Goal: Navigation & Orientation: Find specific page/section

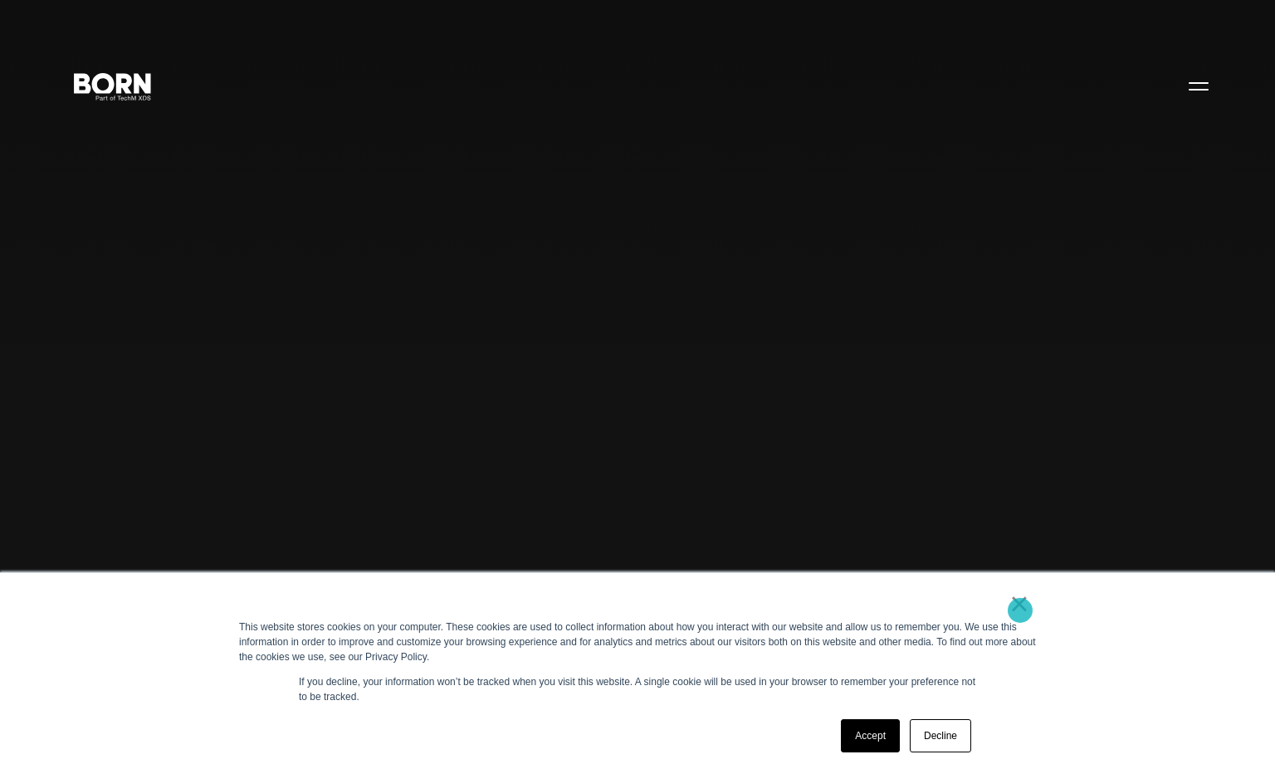
click at [1020, 609] on link "×" at bounding box center [1020, 603] width 20 height 15
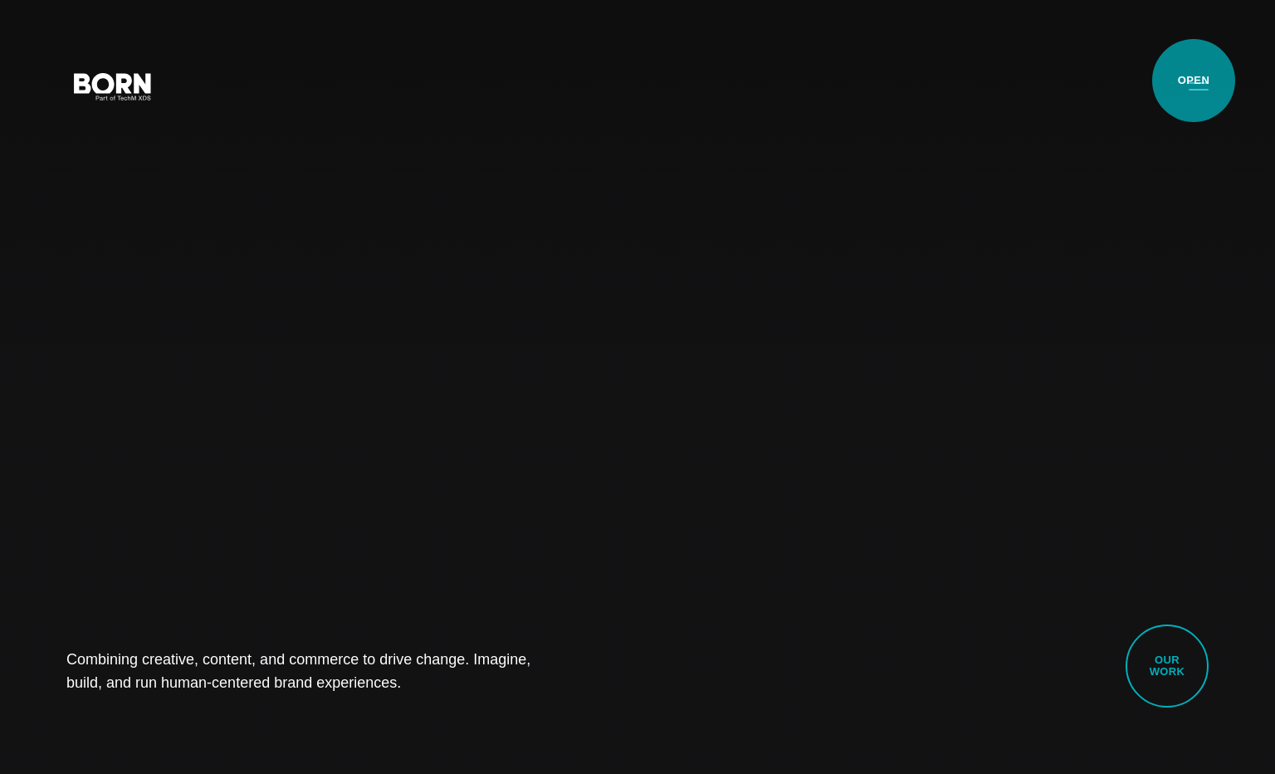
click at [1197, 81] on button "Primary Menu" at bounding box center [1199, 85] width 40 height 35
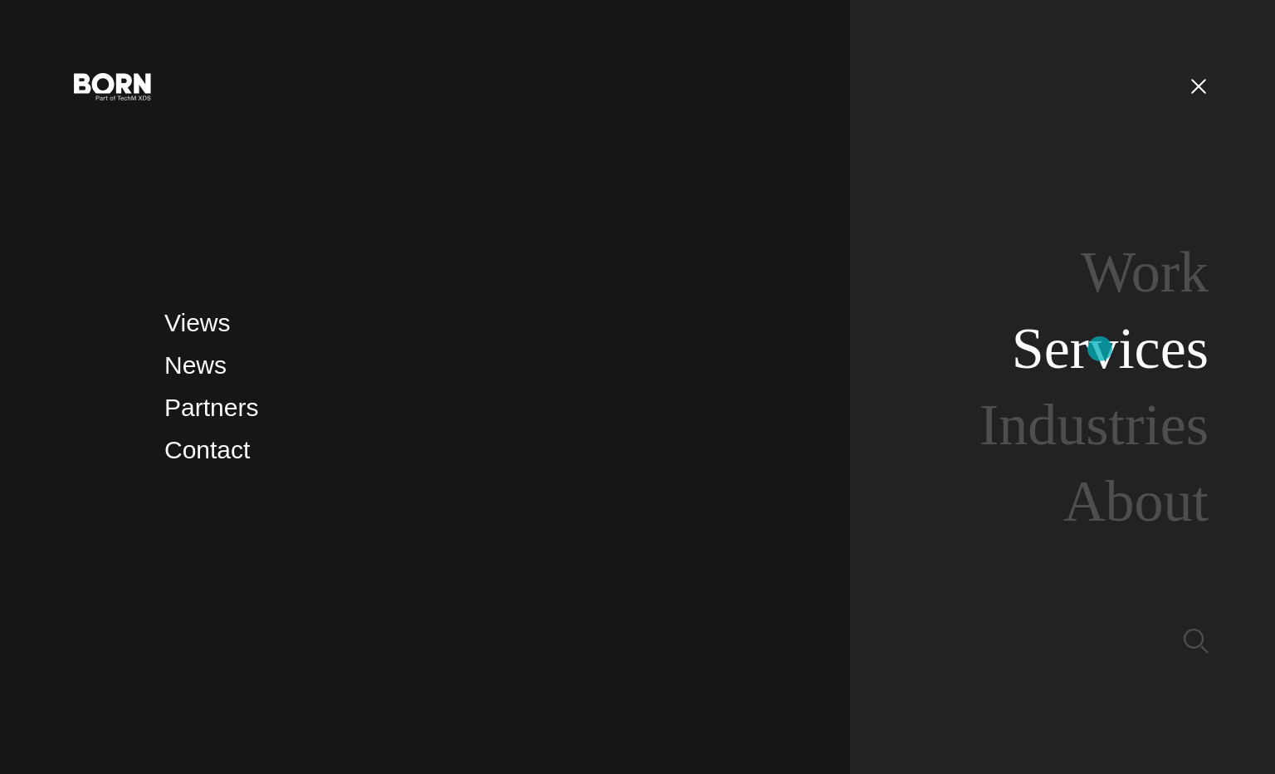
click at [1100, 349] on link "Services" at bounding box center [1110, 348] width 197 height 64
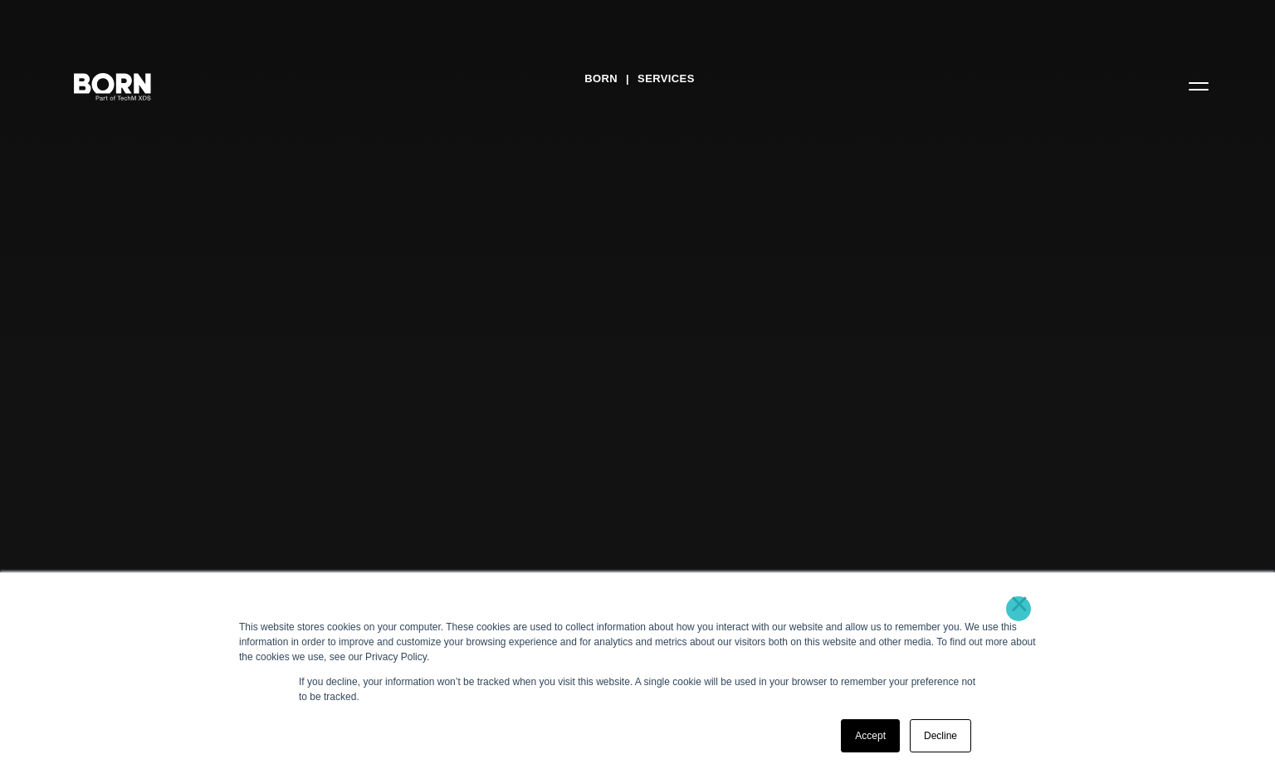
click at [1019, 609] on link "×" at bounding box center [1020, 603] width 20 height 15
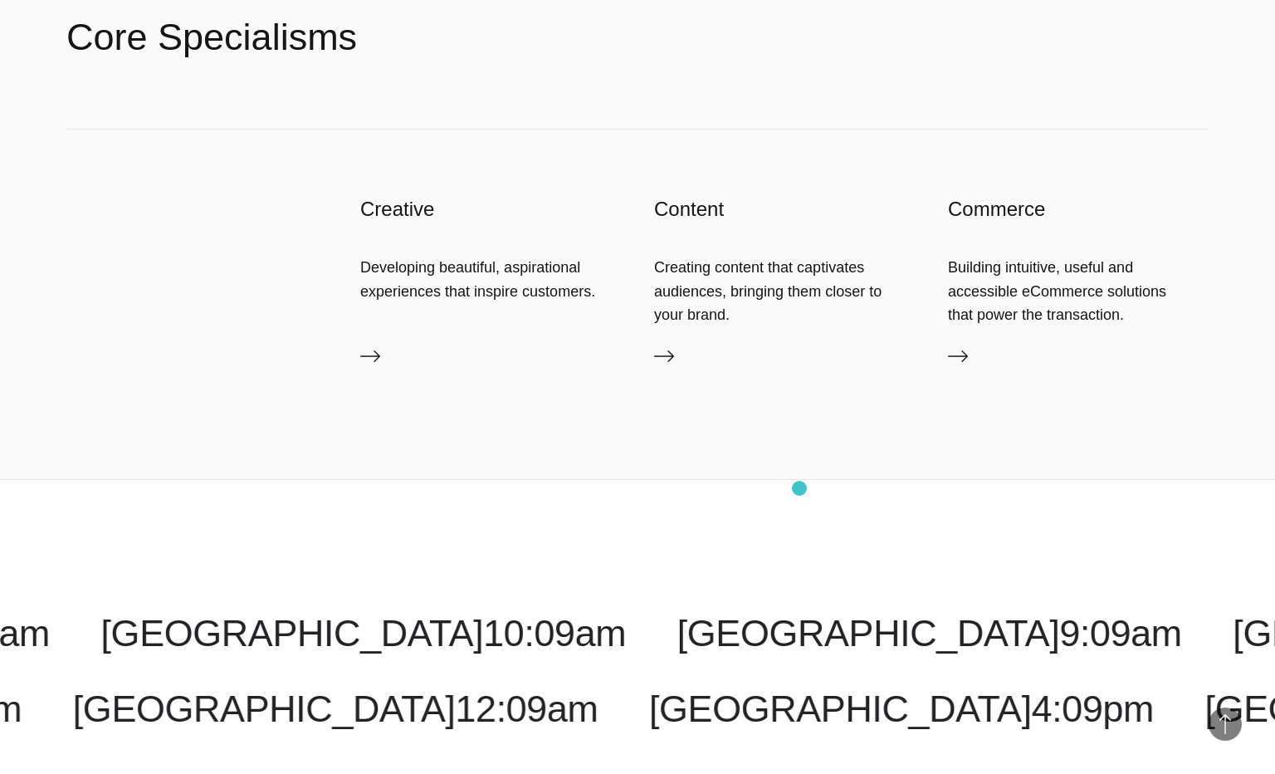
scroll to position [2850, 0]
